Goal: Check status: Check status

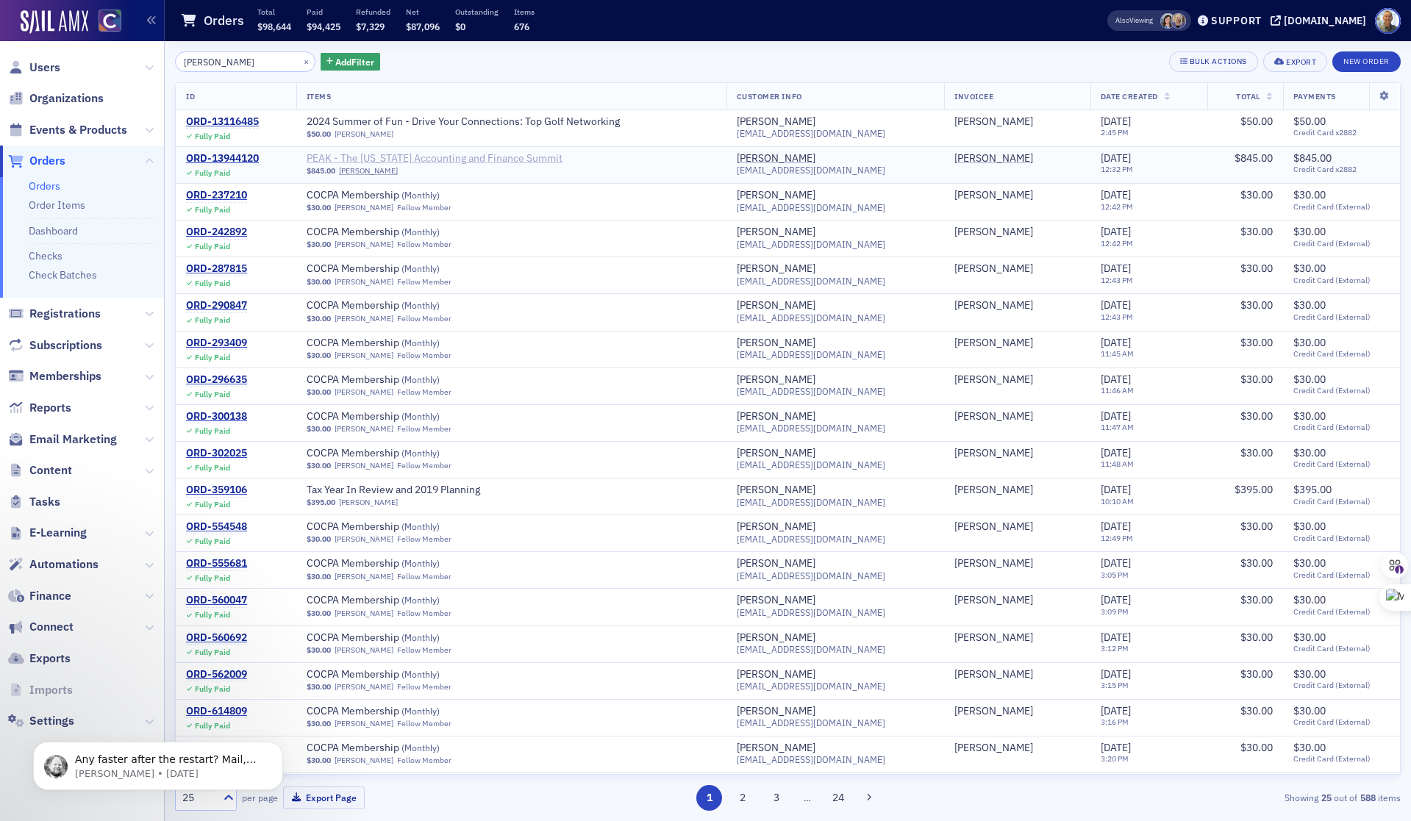
type input "[PERSON_NAME]"
click at [369, 153] on span "PEAK - The [US_STATE] Accounting and Finance Summit" at bounding box center [435, 158] width 256 height 13
